Goal: Transaction & Acquisition: Purchase product/service

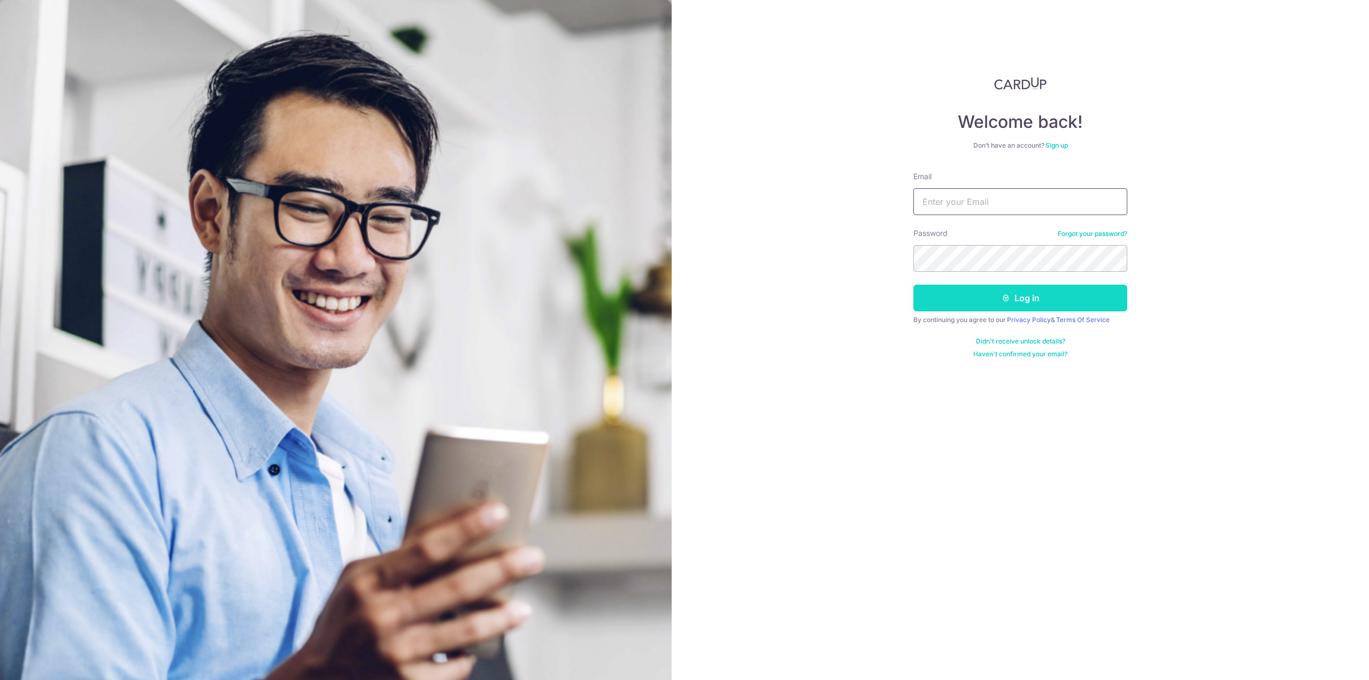
type input "[EMAIL_ADDRESS][DOMAIN_NAME]"
click at [1011, 295] on button "Log in" at bounding box center [1020, 297] width 214 height 27
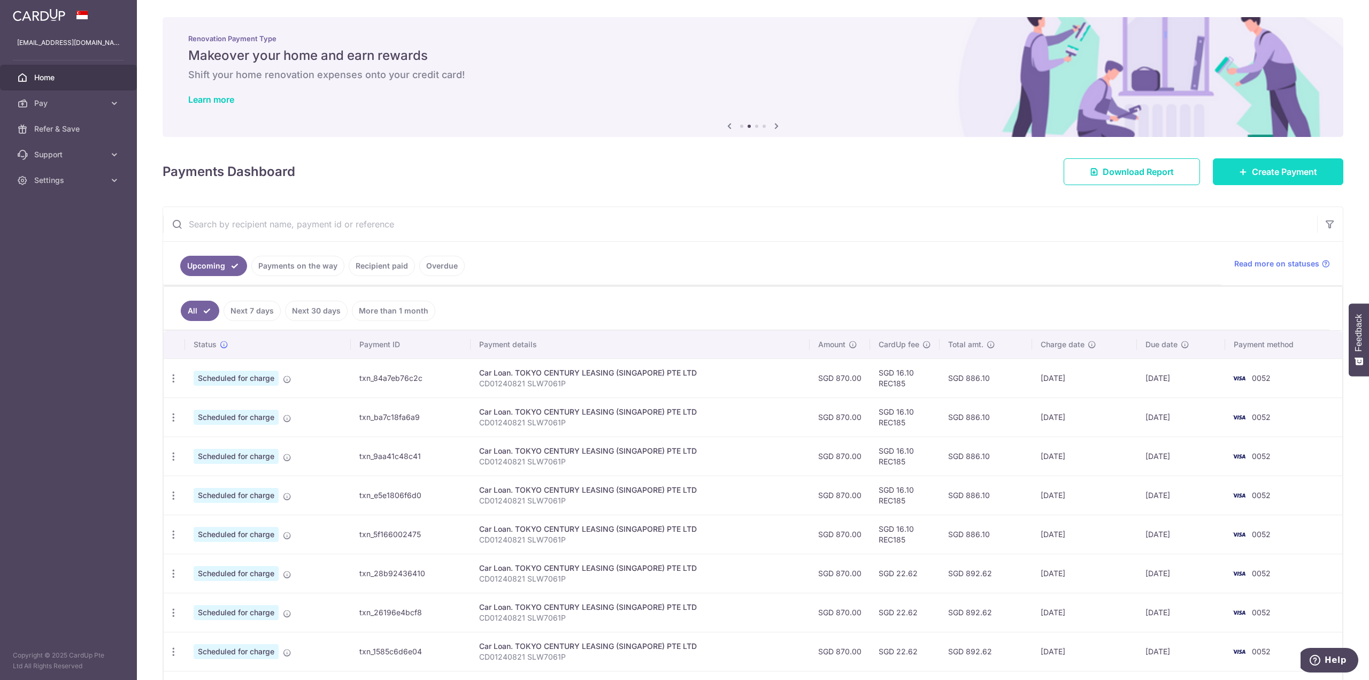
click at [1252, 172] on span "Create Payment" at bounding box center [1284, 171] width 65 height 13
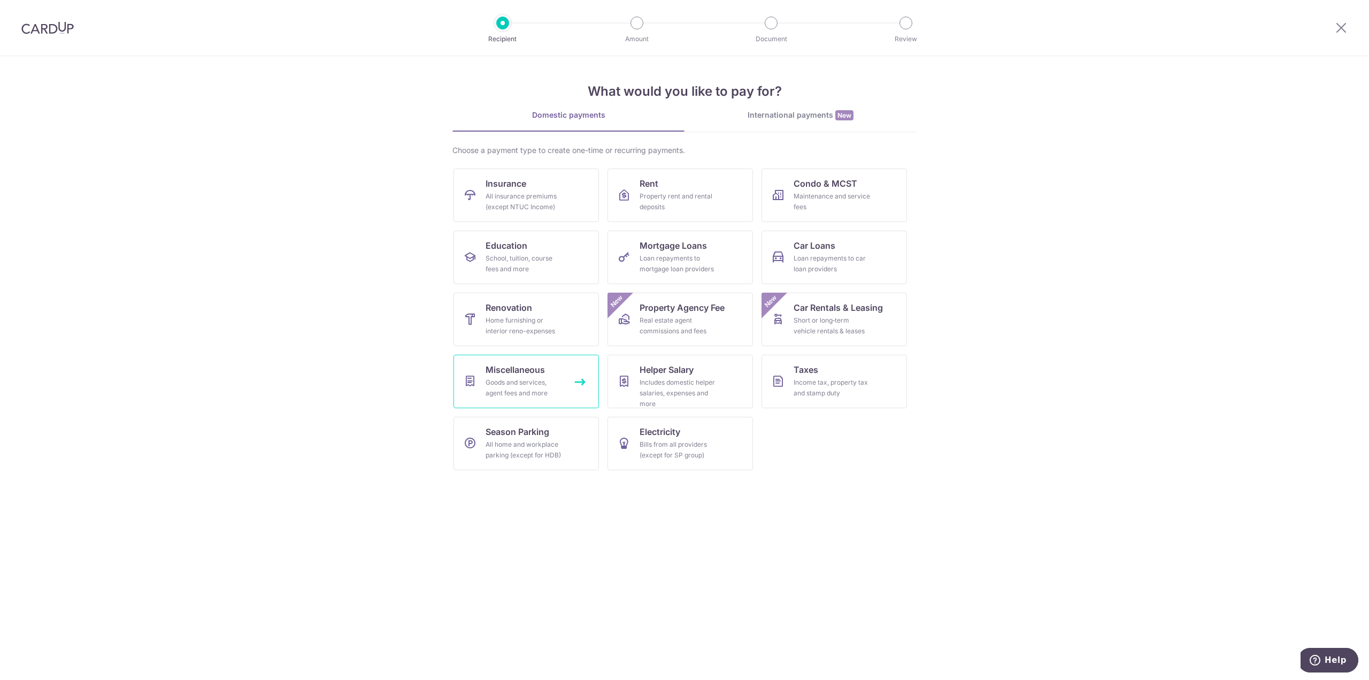
click at [567, 385] on link "Miscellaneous Goods and services, agent fees and more" at bounding box center [525, 380] width 145 height 53
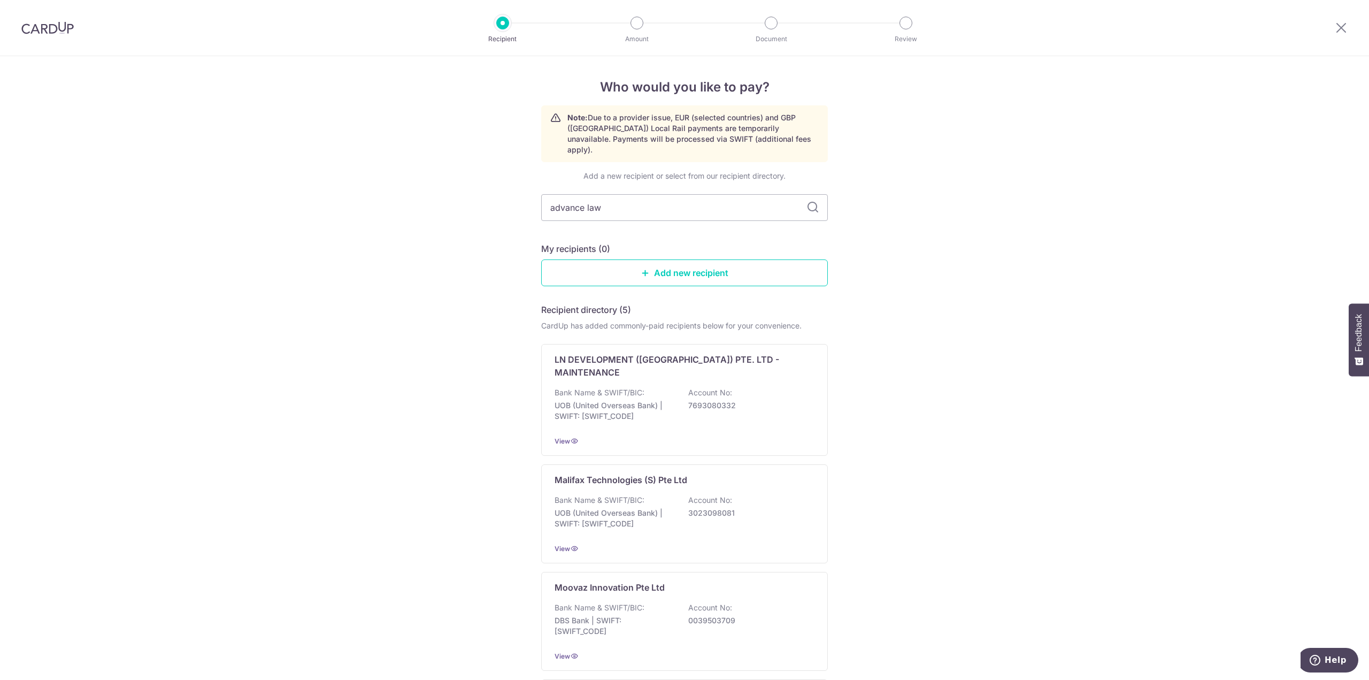
type input "advance law"
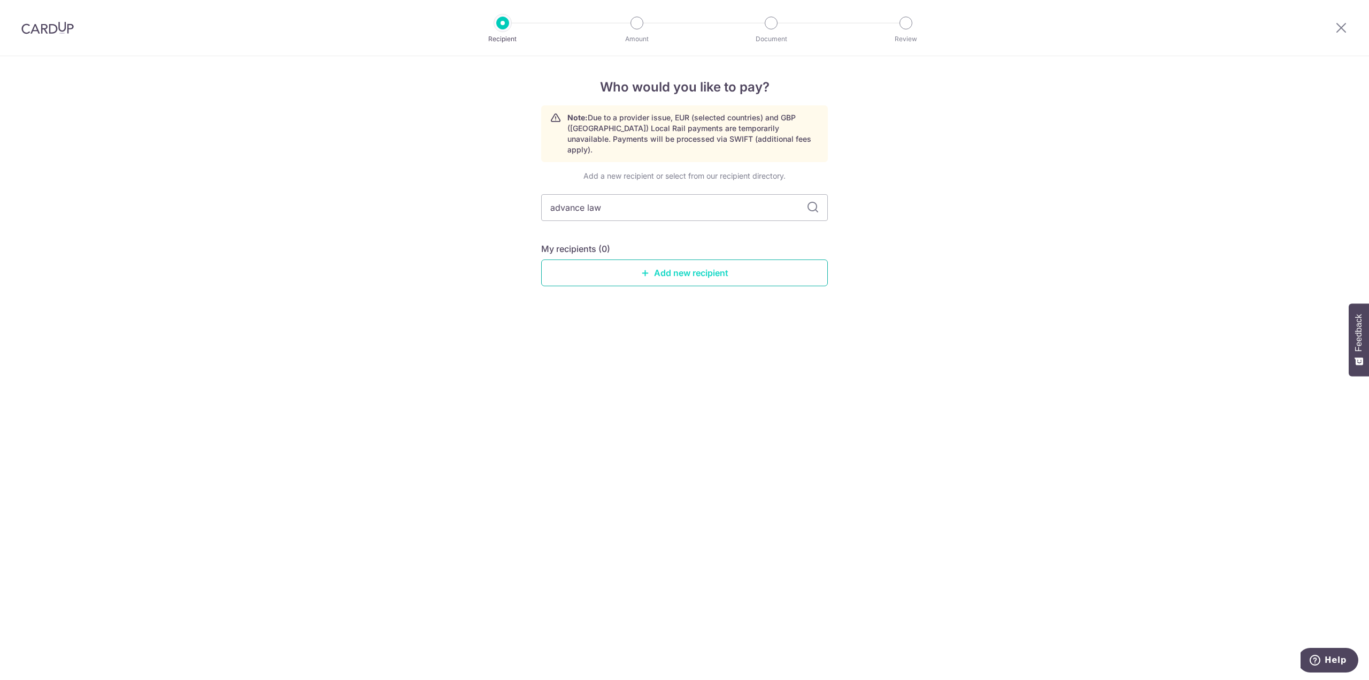
click at [755, 264] on link "Add new recipient" at bounding box center [684, 272] width 287 height 27
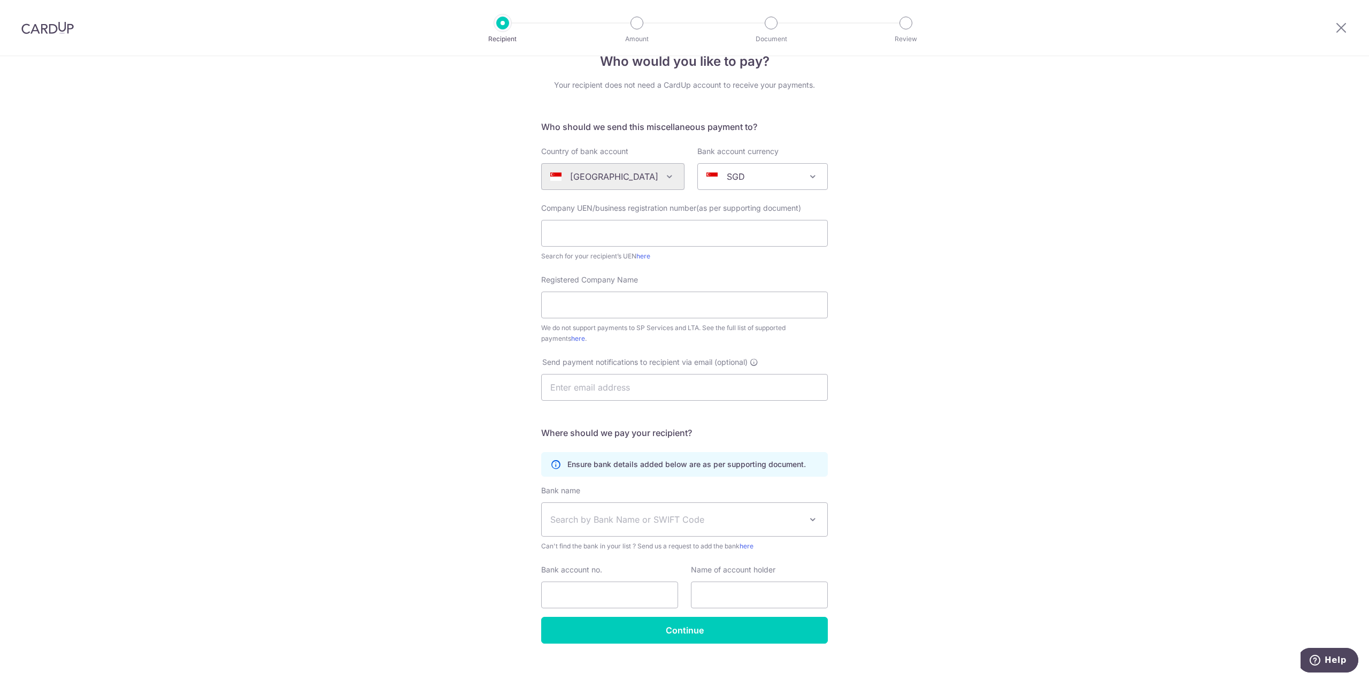
scroll to position [40, 0]
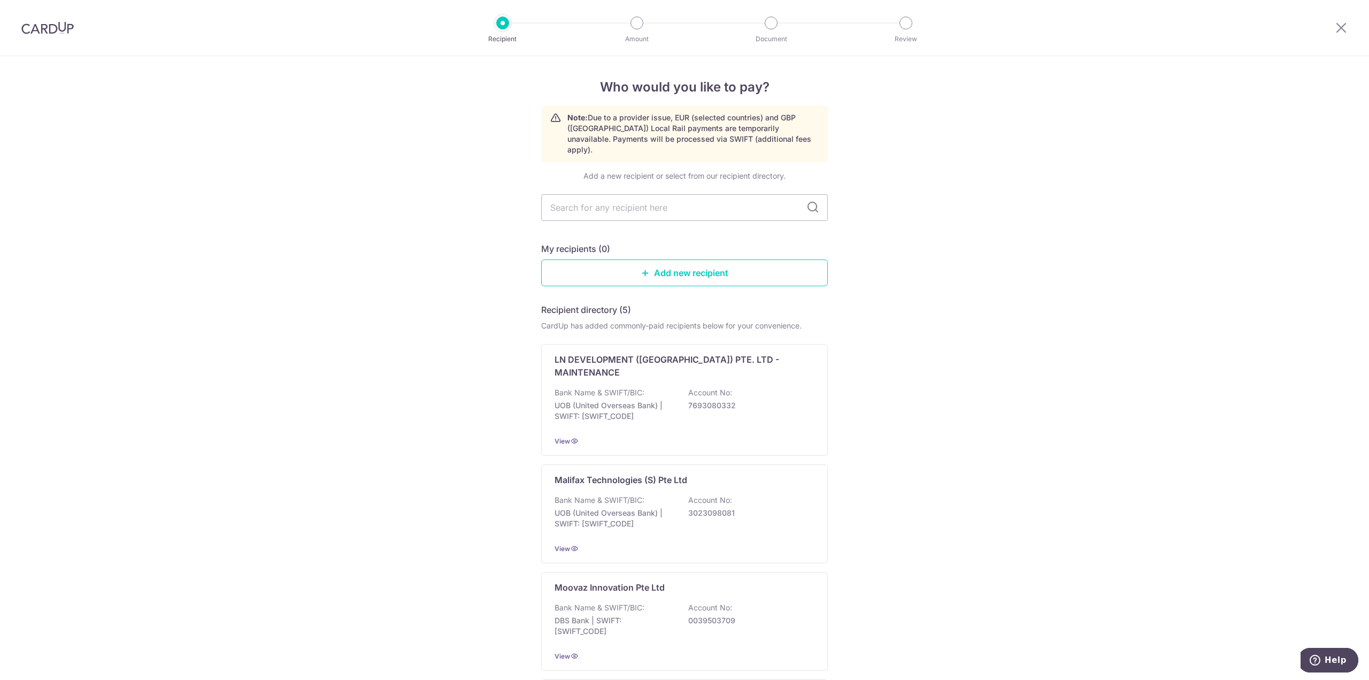
click at [32, 20] on div at bounding box center [47, 28] width 95 height 56
click at [34, 33] on img at bounding box center [47, 27] width 52 height 13
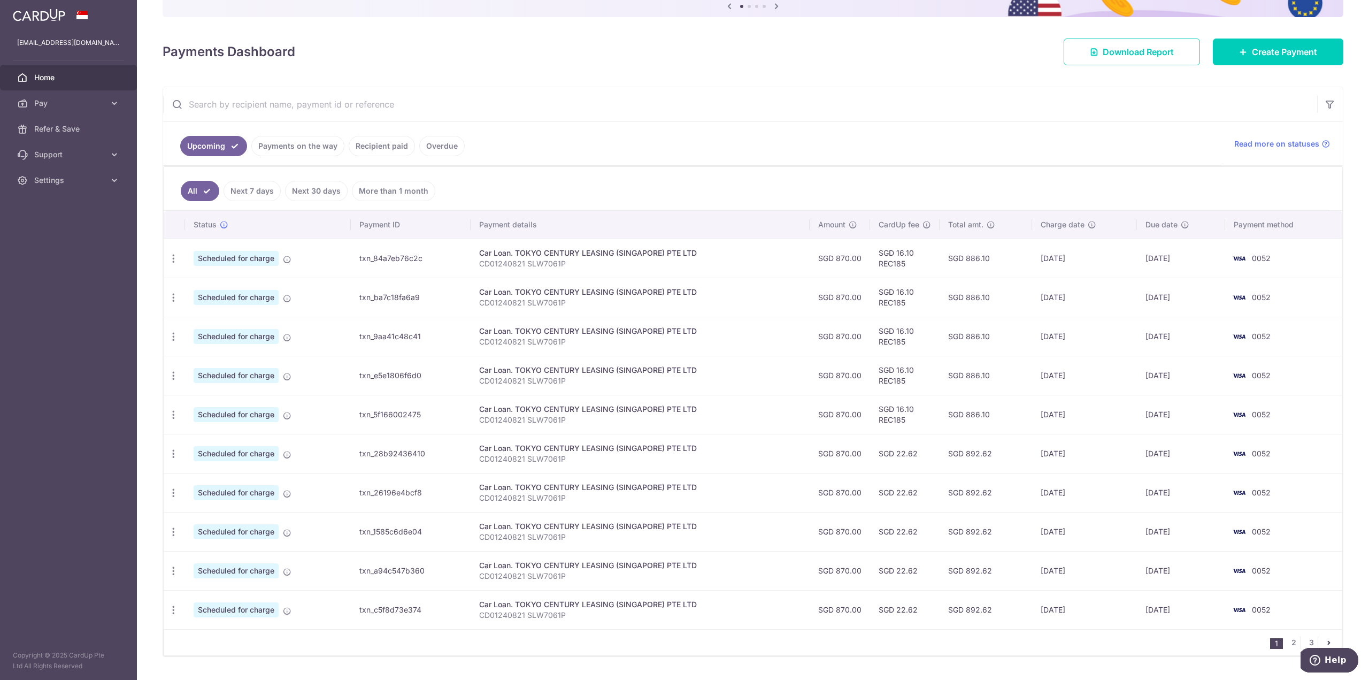
scroll to position [134, 0]
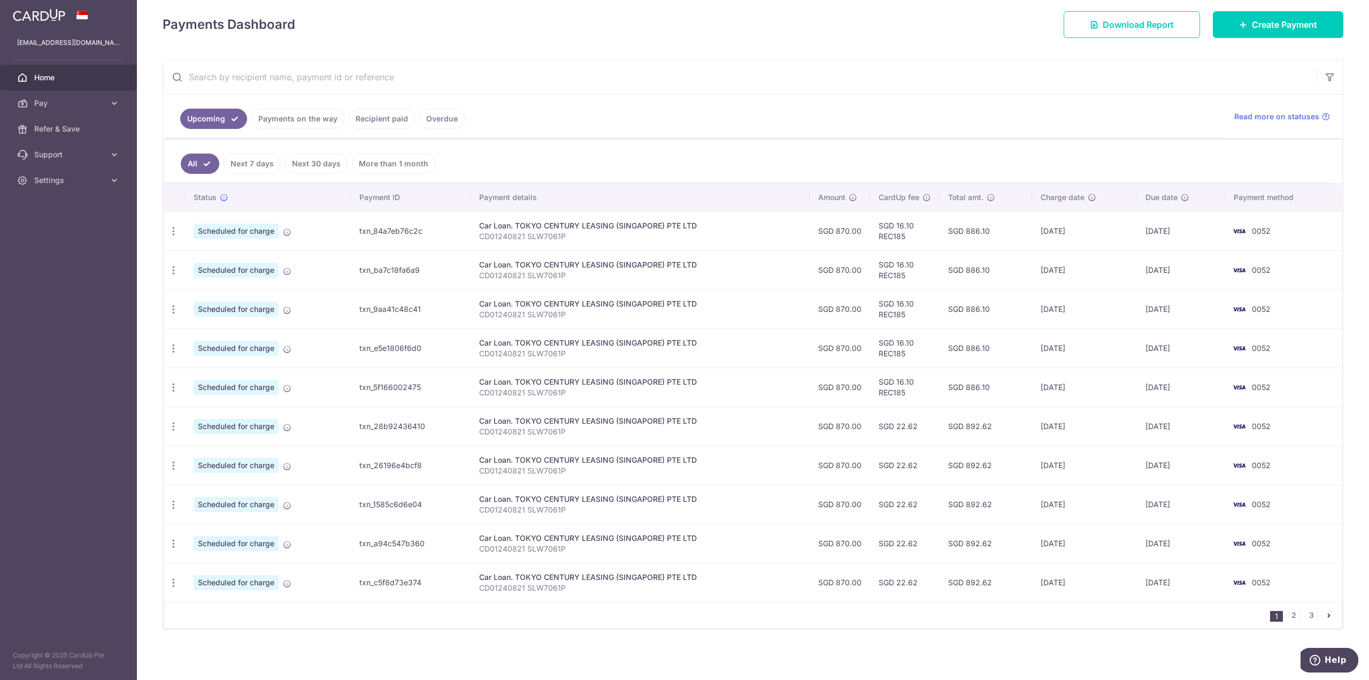
click at [381, 125] on link "Recipient paid" at bounding box center [382, 119] width 66 height 20
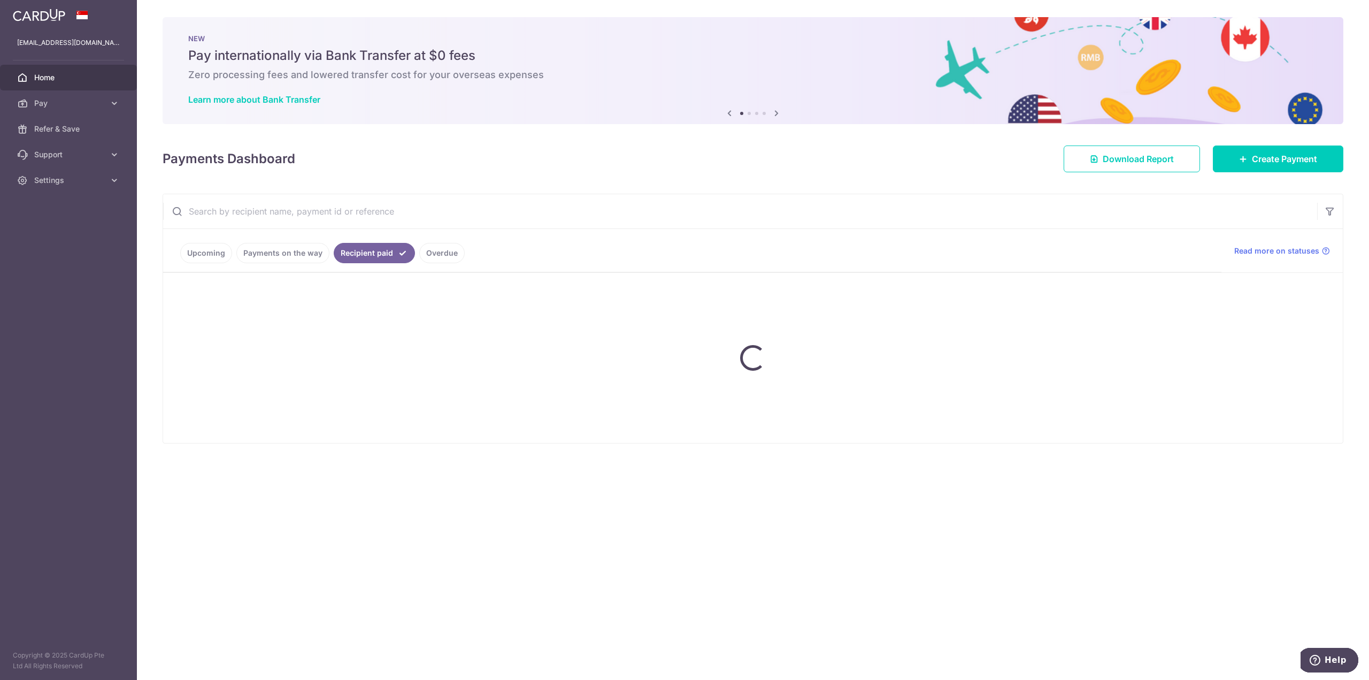
scroll to position [0, 0]
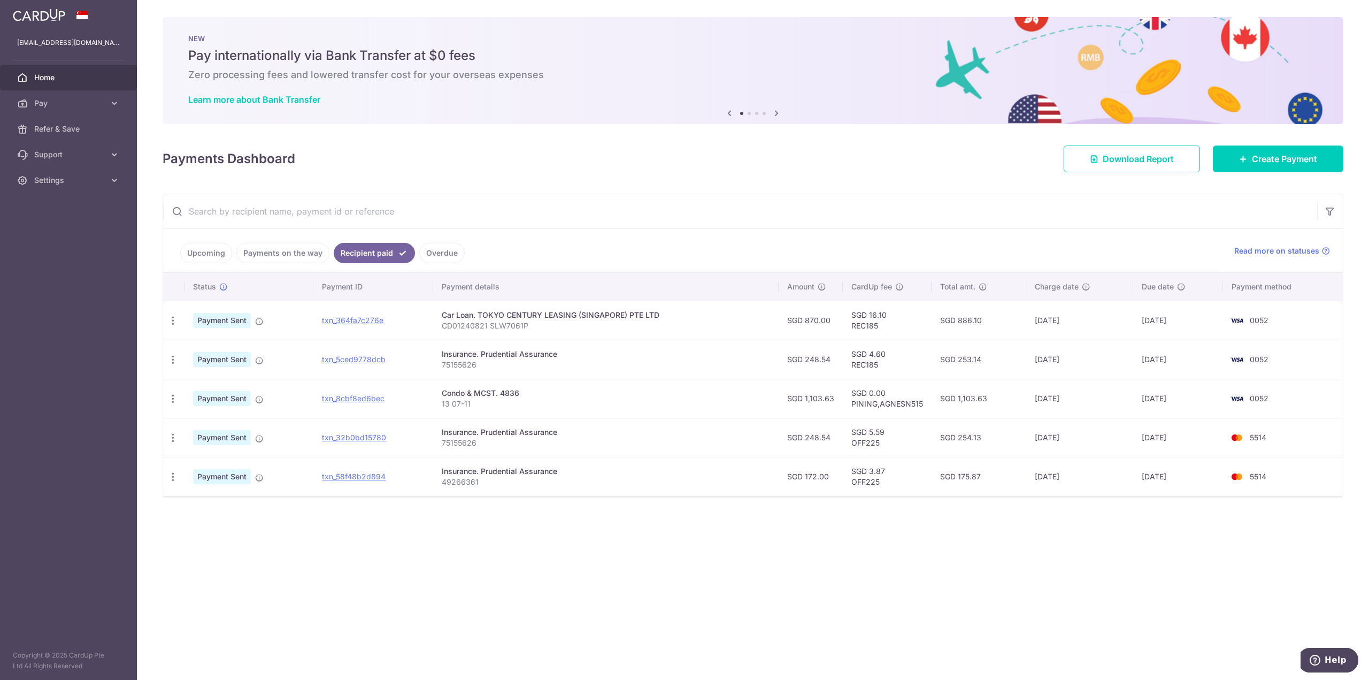
click at [298, 254] on link "Payments on the way" at bounding box center [282, 253] width 93 height 20
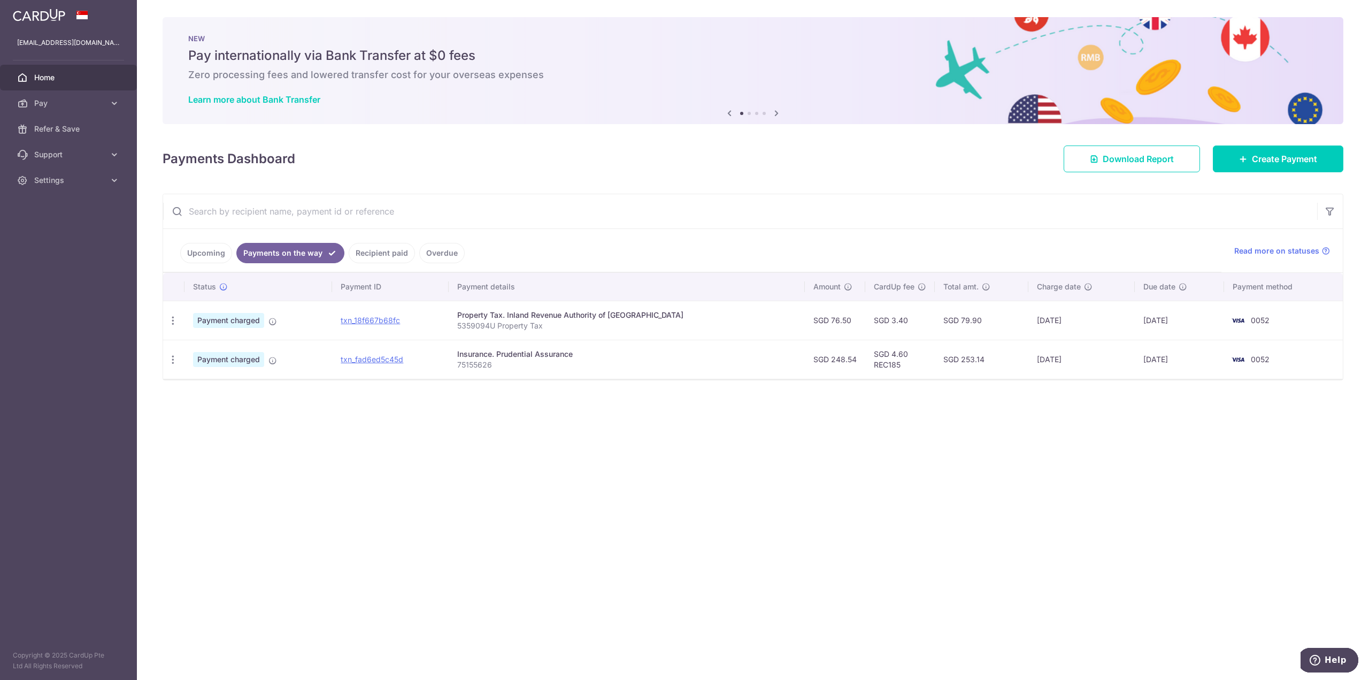
click at [197, 258] on link "Upcoming" at bounding box center [206, 253] width 52 height 20
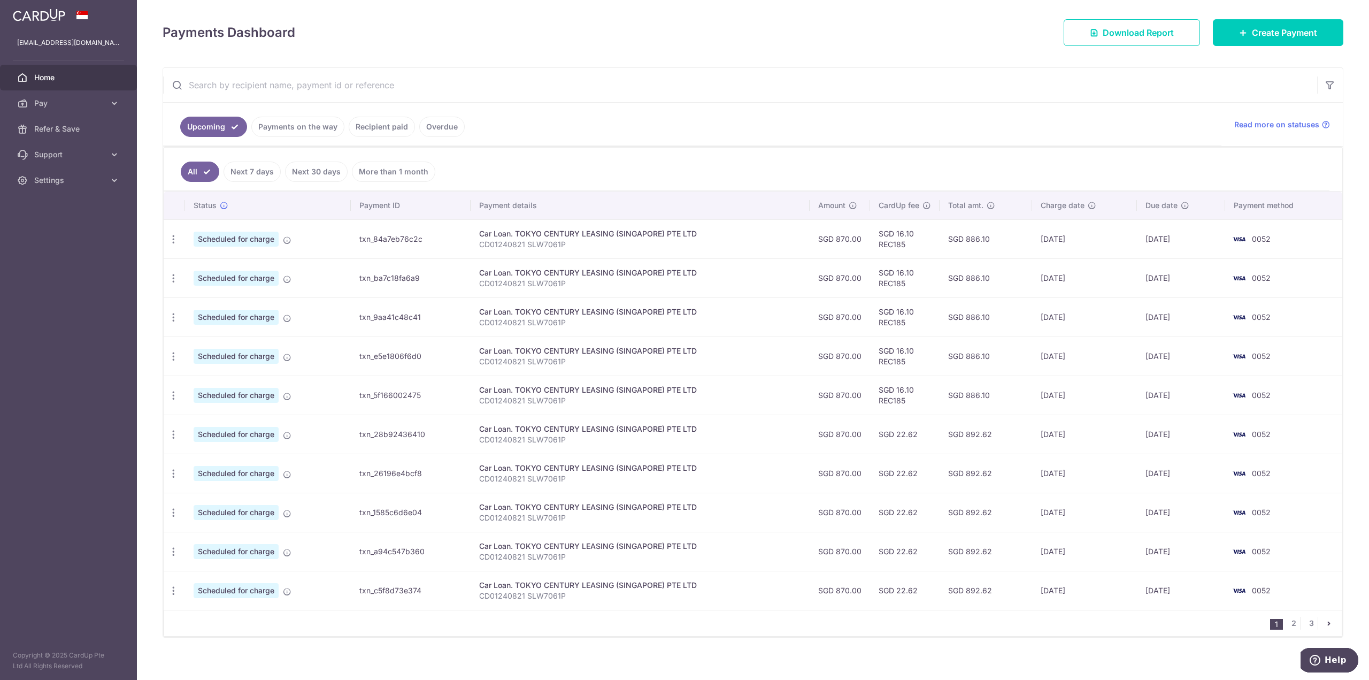
scroll to position [134, 0]
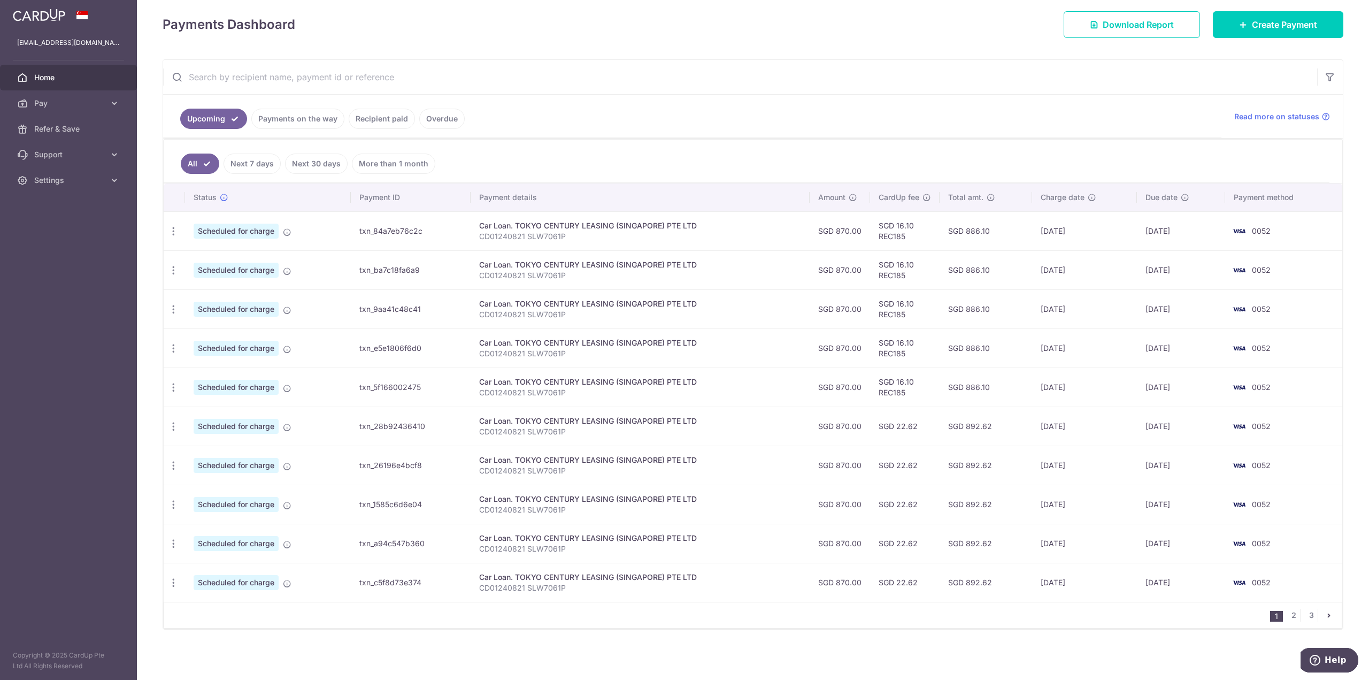
click at [306, 120] on link "Payments on the way" at bounding box center [297, 119] width 93 height 20
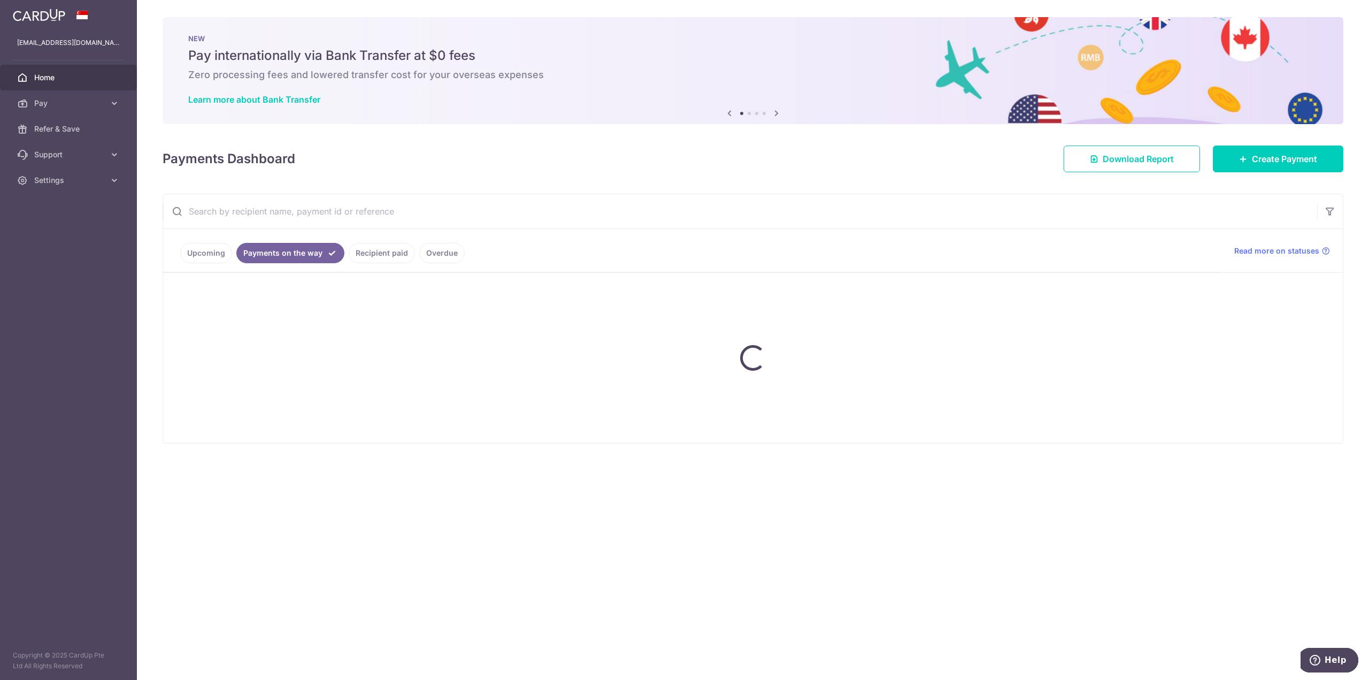
scroll to position [0, 0]
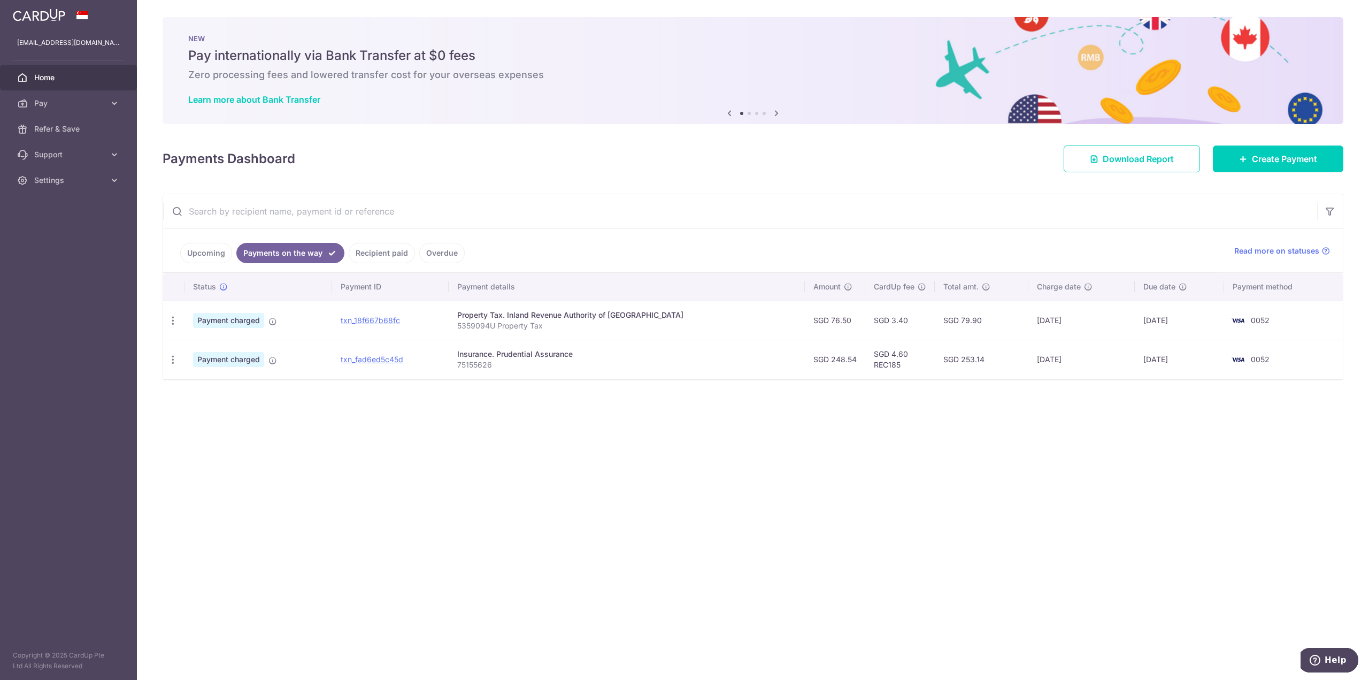
click at [371, 259] on link "Recipient paid" at bounding box center [382, 253] width 66 height 20
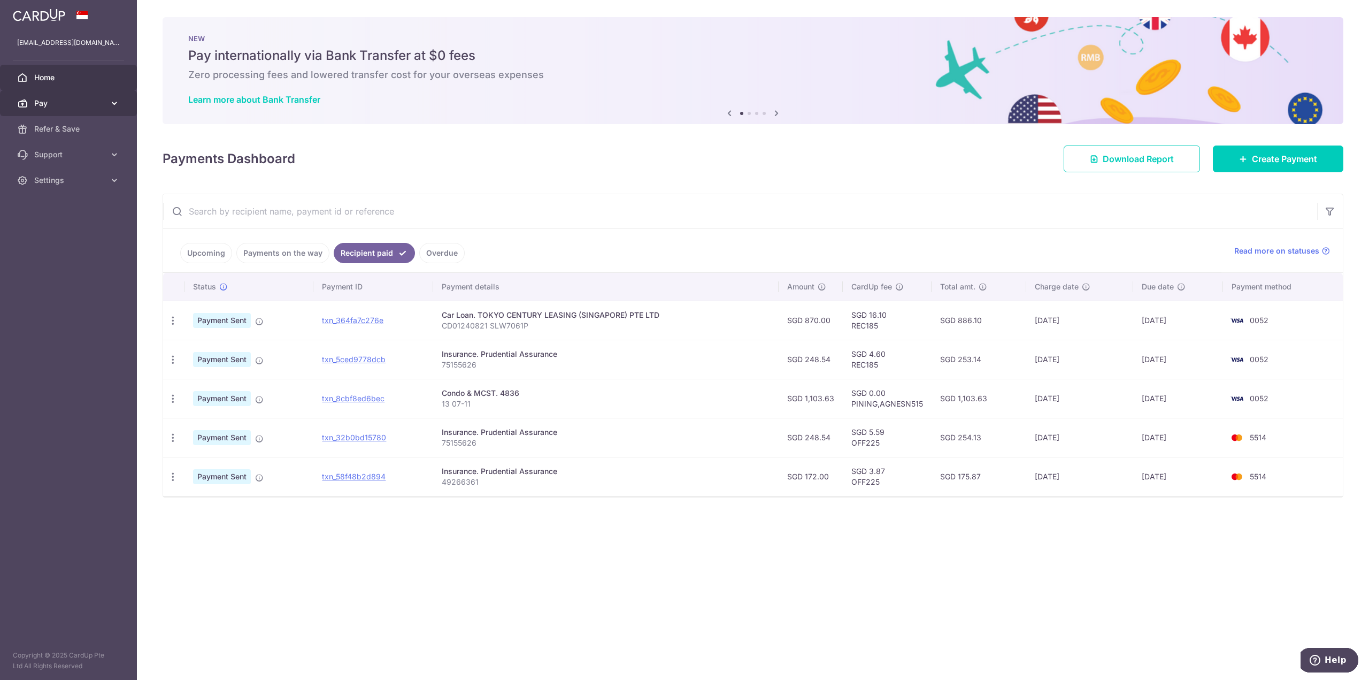
click at [88, 105] on span "Pay" at bounding box center [69, 103] width 71 height 11
click at [296, 245] on link "Payments on the way" at bounding box center [282, 253] width 93 height 20
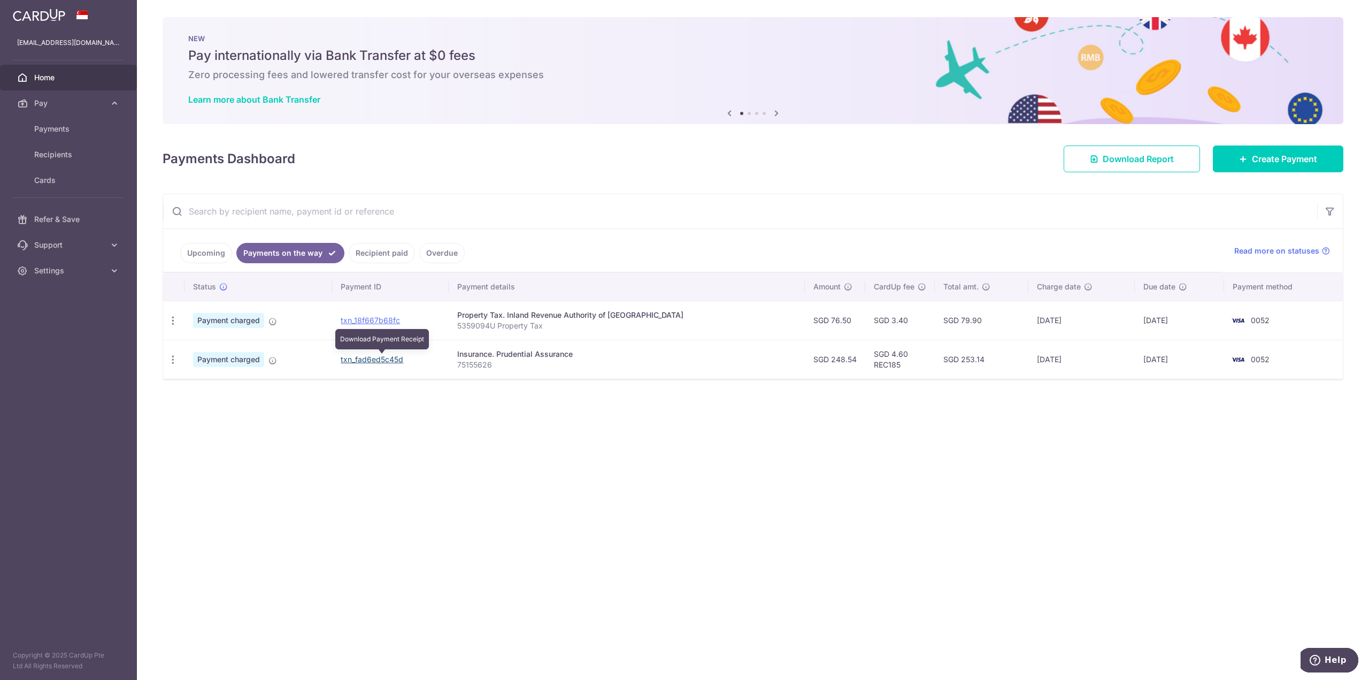
click at [375, 361] on link "txn_fad6ed5c45d" at bounding box center [372, 358] width 63 height 9
click at [1277, 155] on span "Create Payment" at bounding box center [1284, 158] width 65 height 13
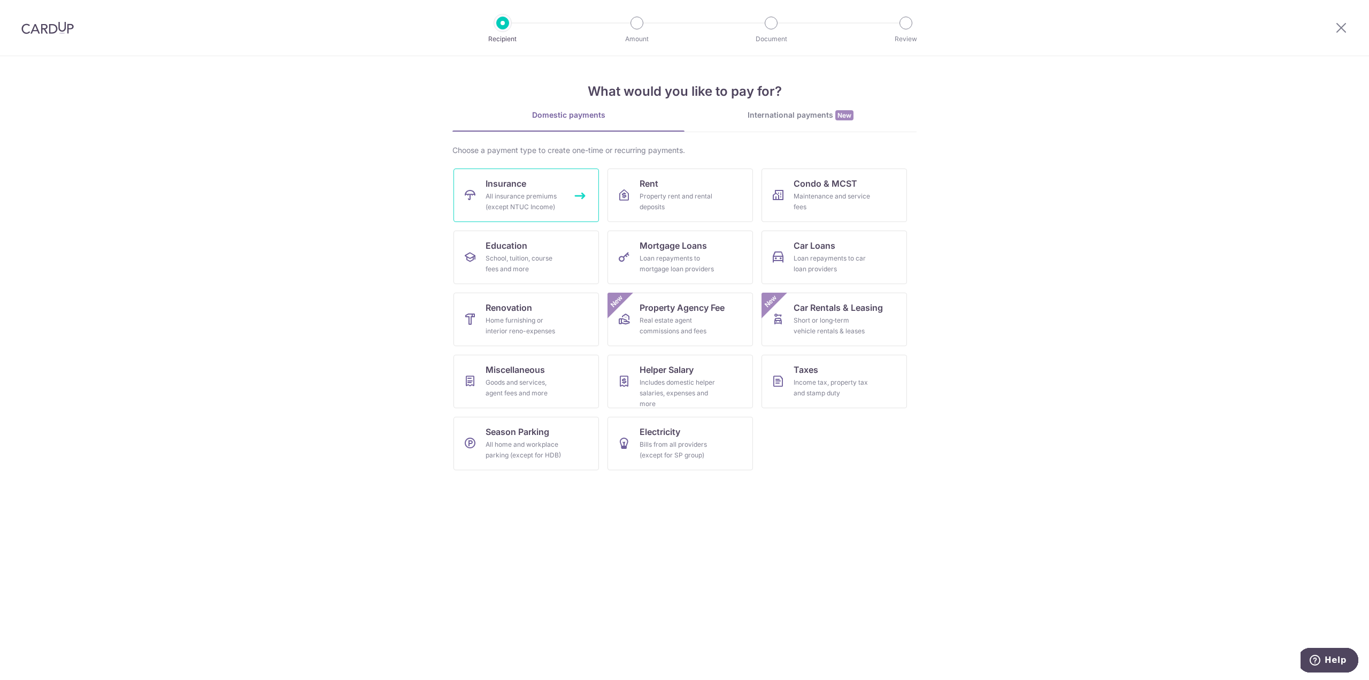
click at [520, 194] on div "All insurance premiums (except NTUC Income)" at bounding box center [523, 201] width 77 height 21
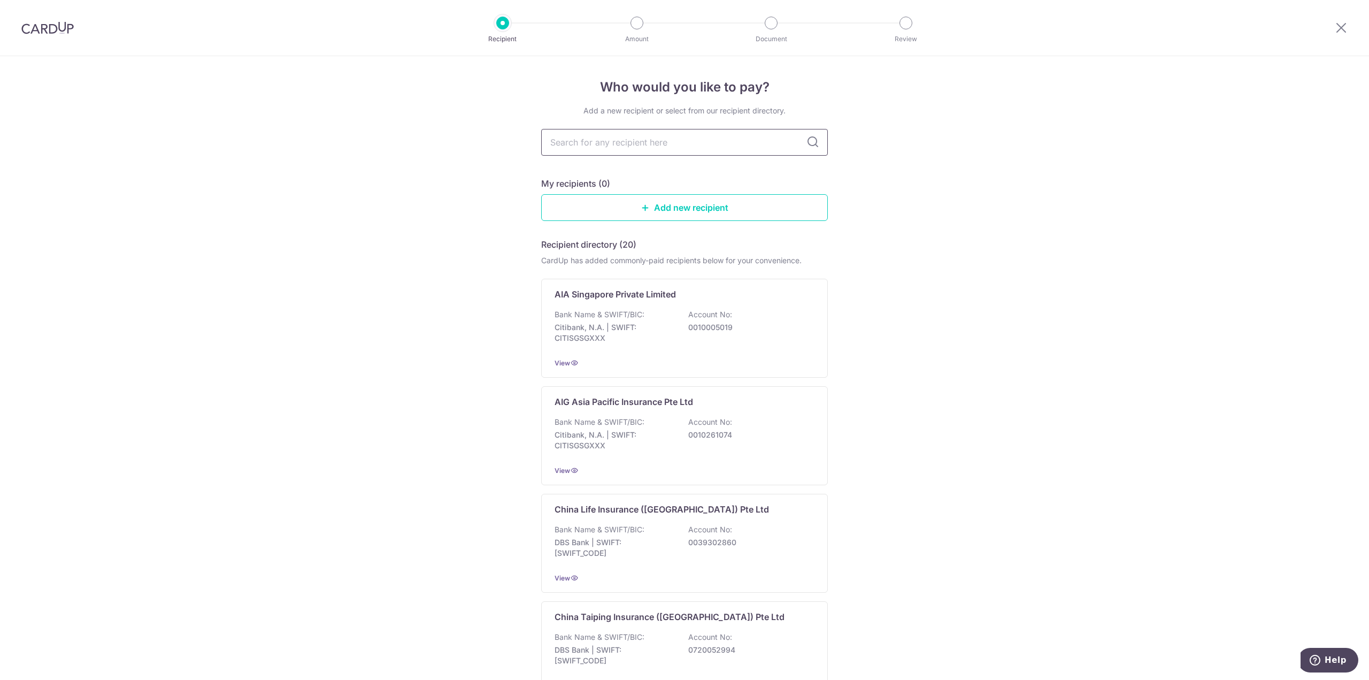
click at [675, 140] on input "text" at bounding box center [684, 142] width 287 height 27
type input "prudential"
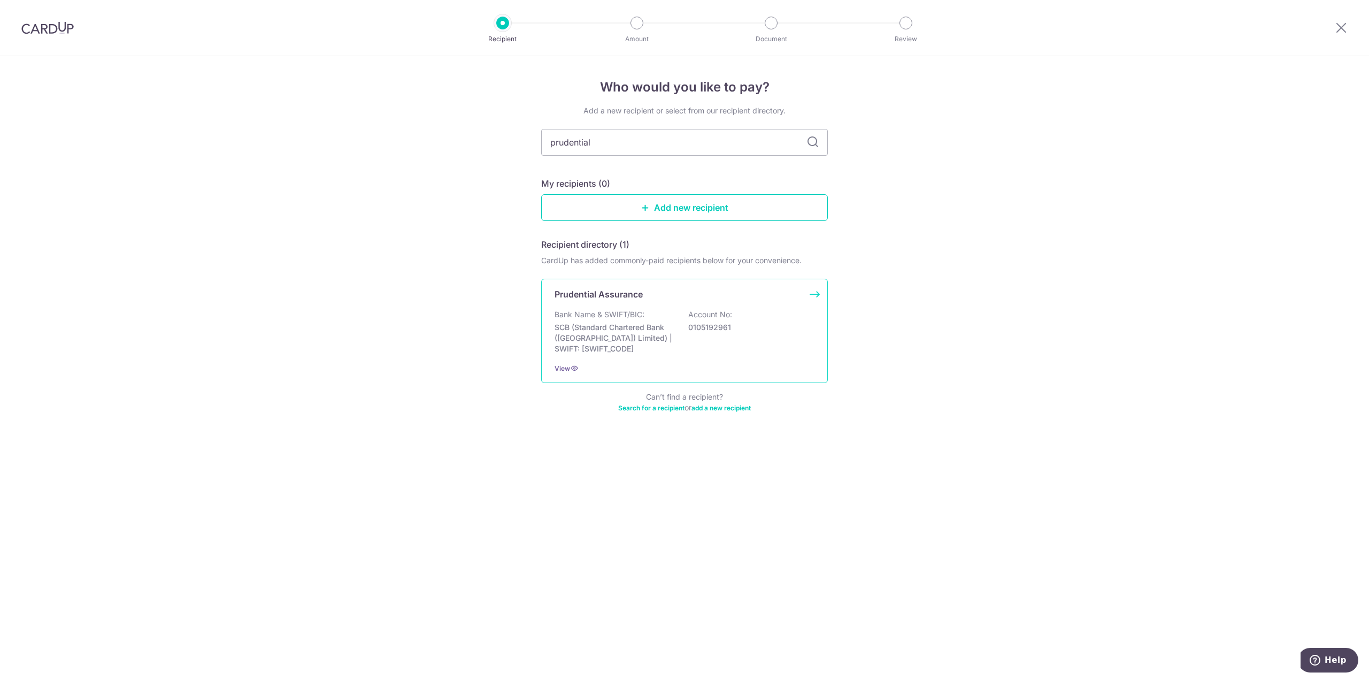
click at [602, 321] on div "Bank Name & SWIFT/BIC: SCB (Standard Chartered Bank (Singapore) Limited) | SWIF…" at bounding box center [684, 331] width 260 height 45
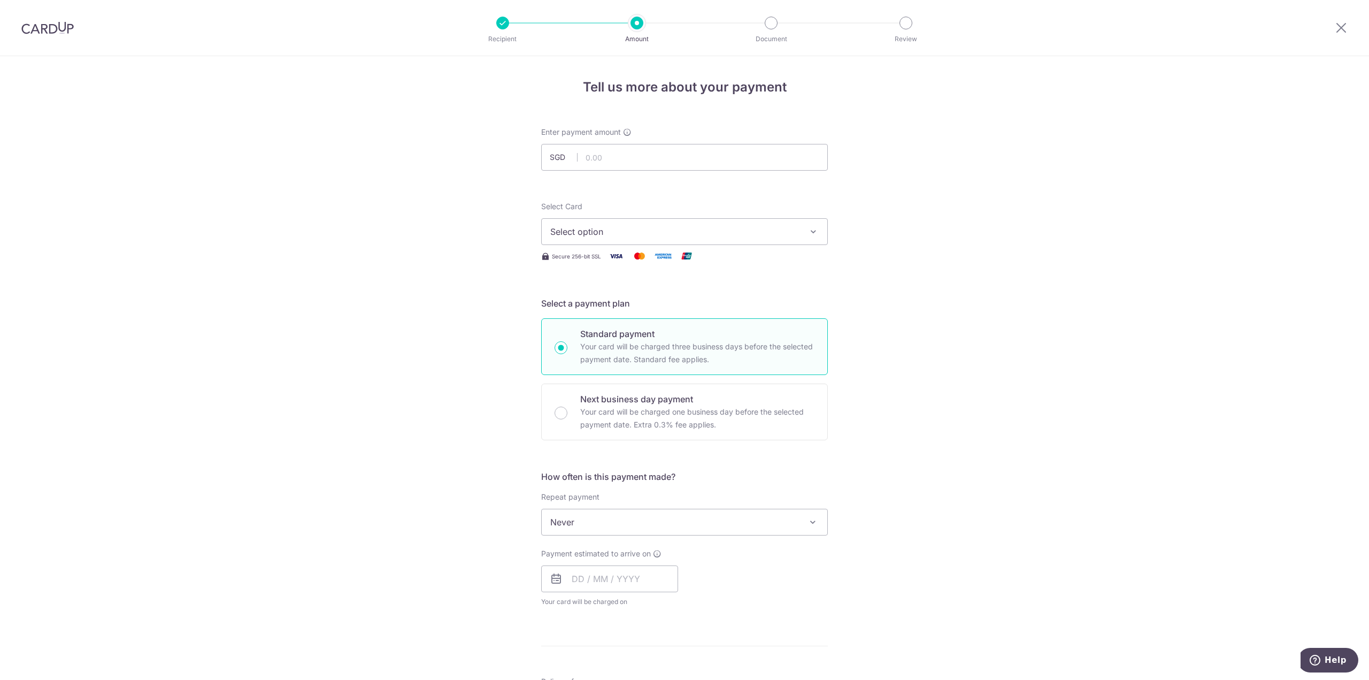
click at [20, 40] on div at bounding box center [47, 28] width 95 height 56
click at [29, 20] on div at bounding box center [47, 28] width 95 height 56
drag, startPoint x: 43, startPoint y: 44, endPoint x: 44, endPoint y: 24, distance: 19.8
click at [44, 34] on div at bounding box center [47, 28] width 95 height 56
click at [44, 24] on img at bounding box center [47, 27] width 52 height 13
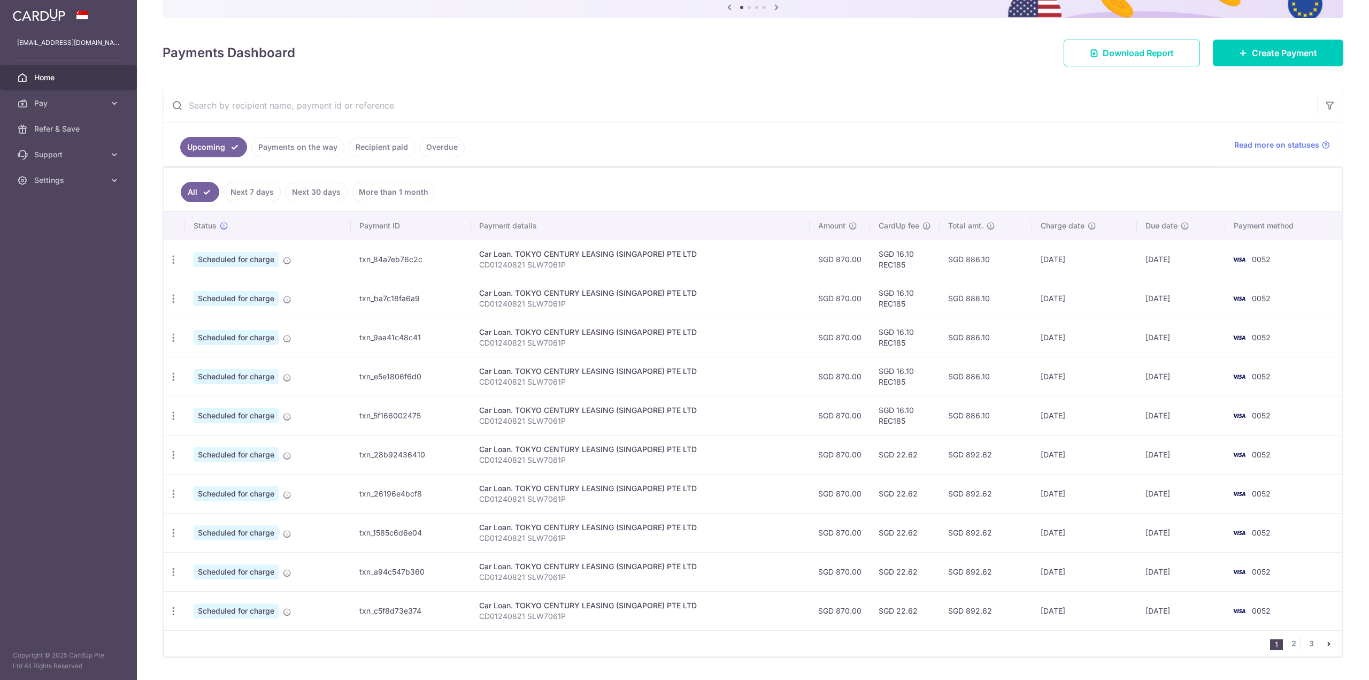
scroll to position [107, 0]
click at [1305, 644] on link "3" at bounding box center [1311, 642] width 13 height 13
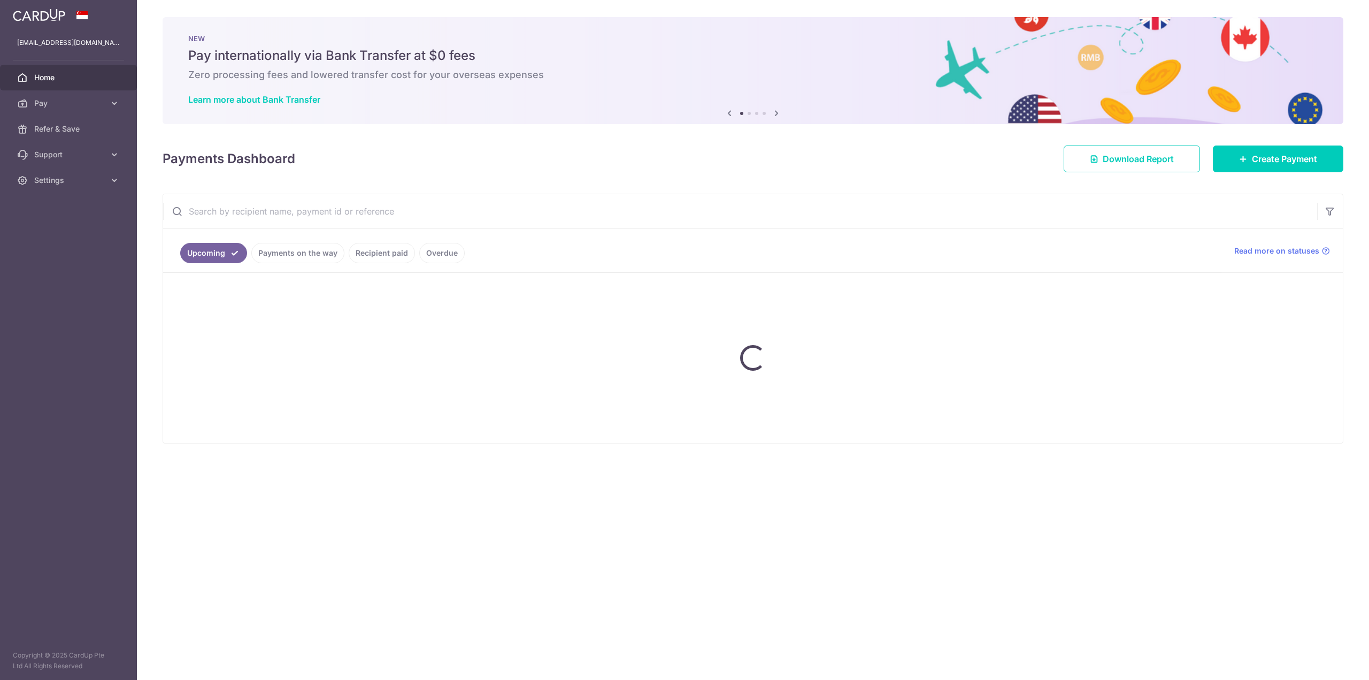
scroll to position [0, 0]
